Goal: Information Seeking & Learning: Learn about a topic

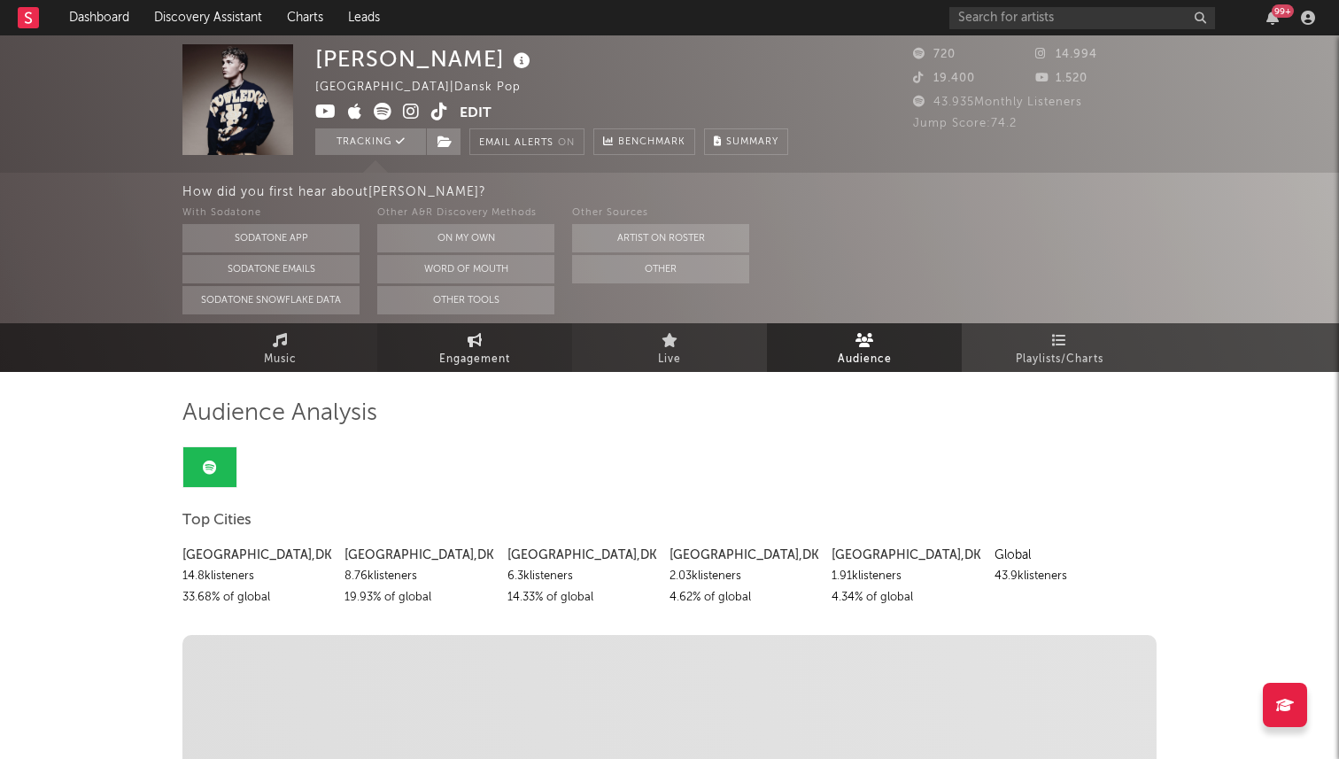
click at [475, 356] on span "Engagement" at bounding box center [474, 359] width 71 height 21
select select "1w"
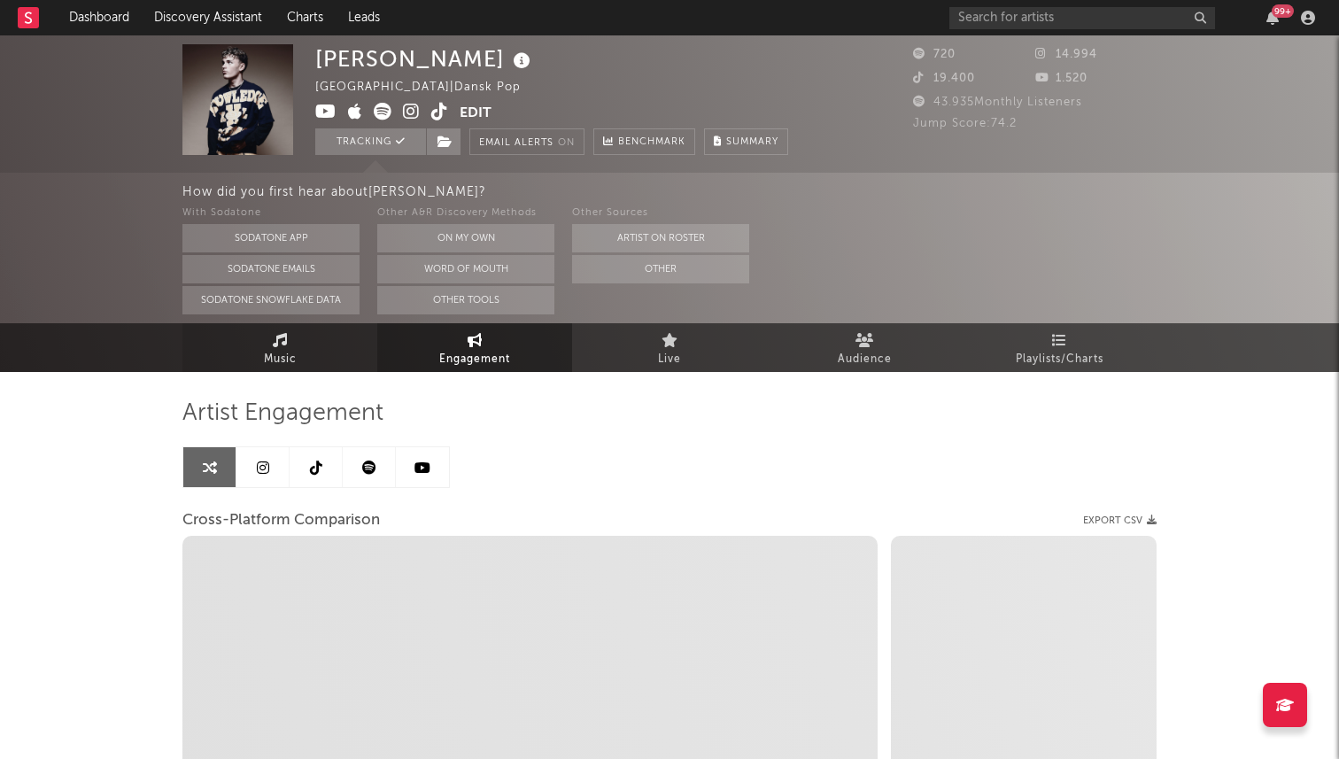
click at [289, 338] on link "Music" at bounding box center [279, 347] width 195 height 49
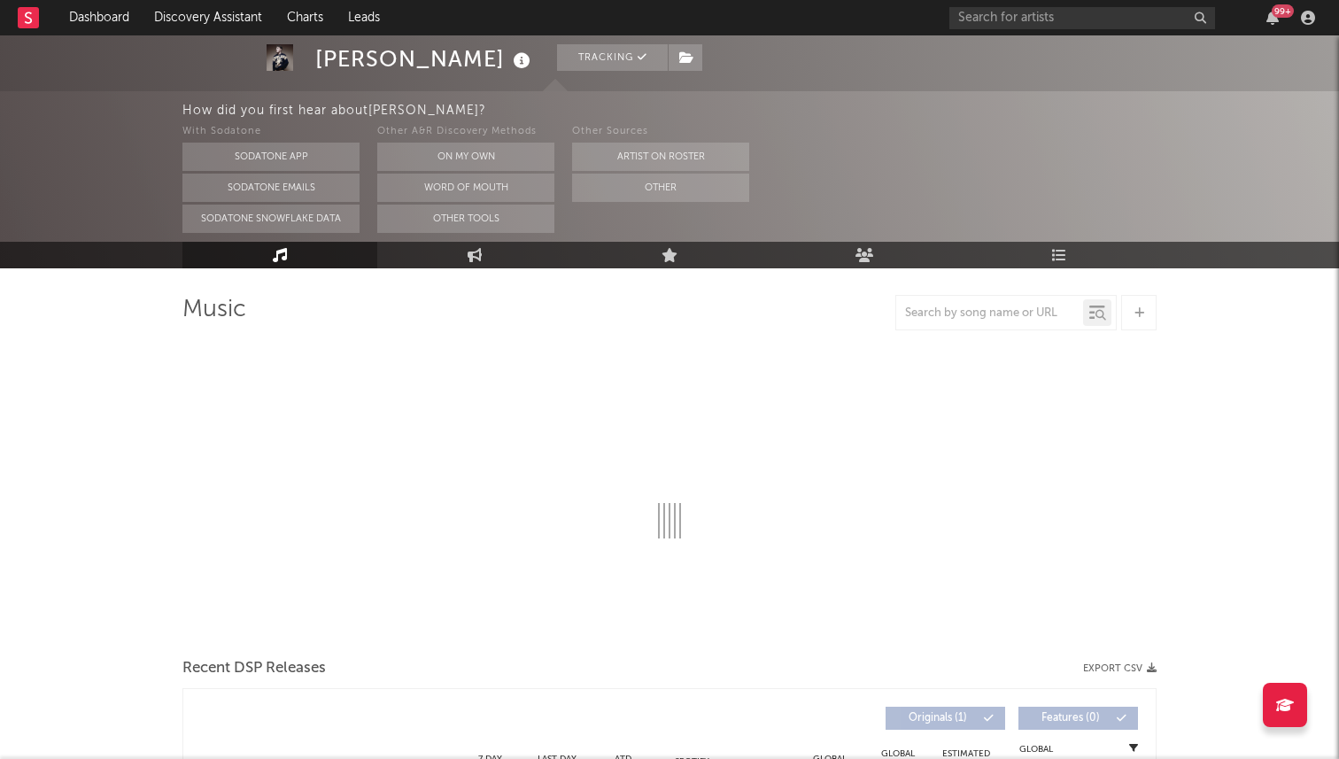
select select "1w"
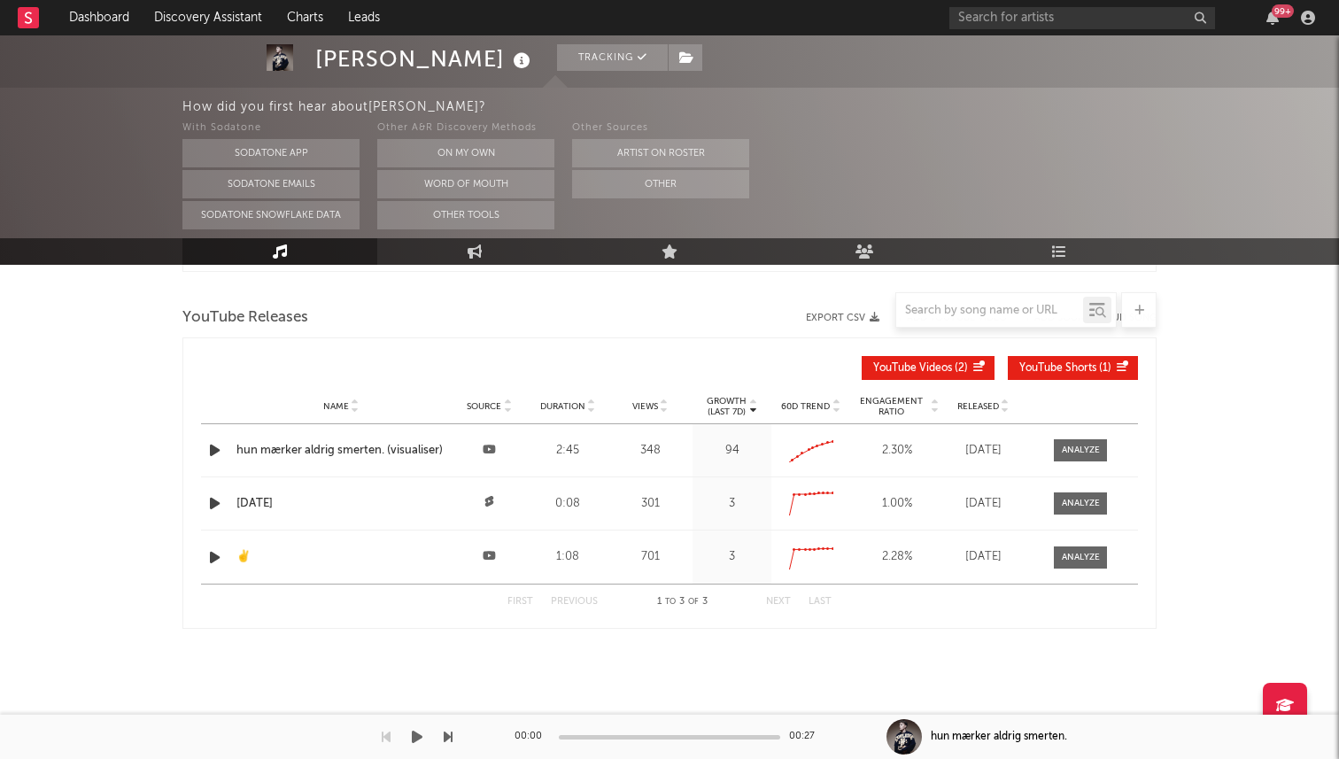
scroll to position [1368, 0]
